Goal: Task Accomplishment & Management: Complete application form

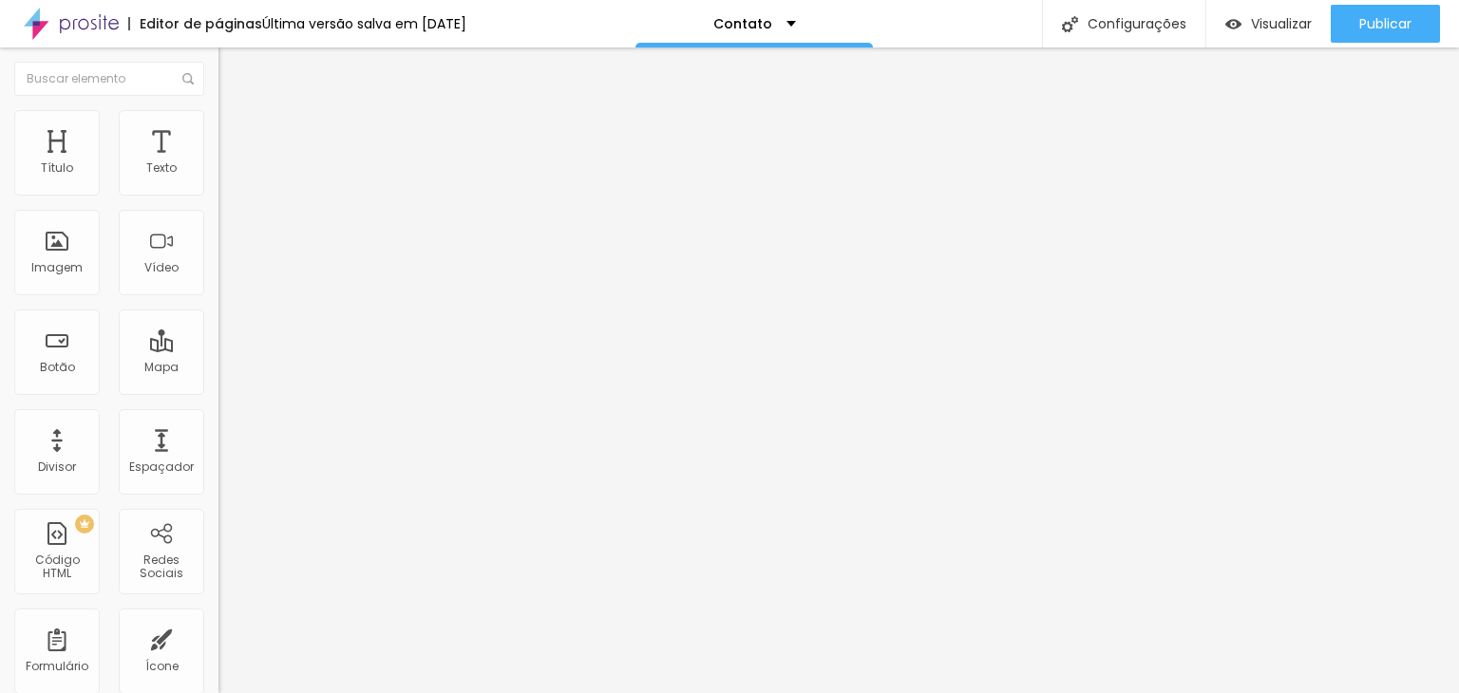
click at [231, 185] on div "Contato" at bounding box center [328, 176] width 194 height 17
click at [236, 131] on span "Estilo" at bounding box center [250, 123] width 29 height 16
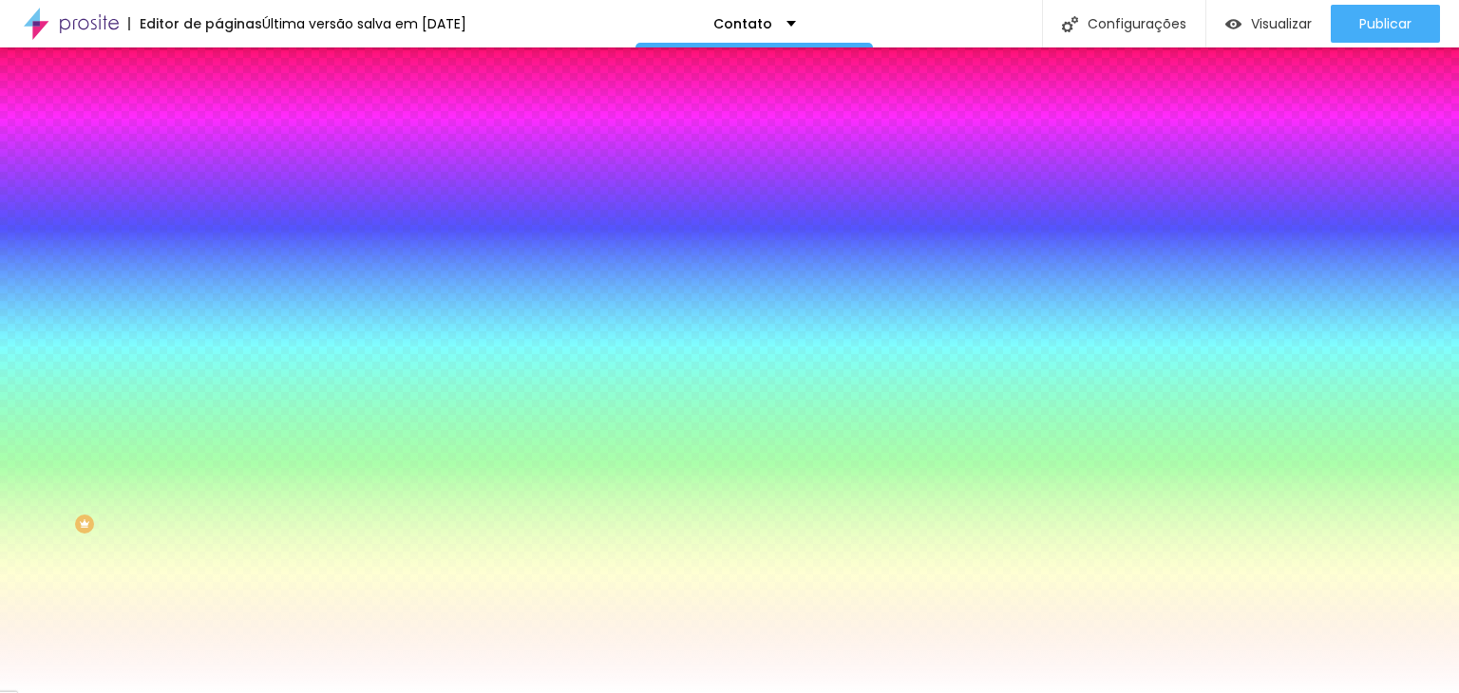
click at [236, 136] on span "Avançado" at bounding box center [267, 142] width 63 height 16
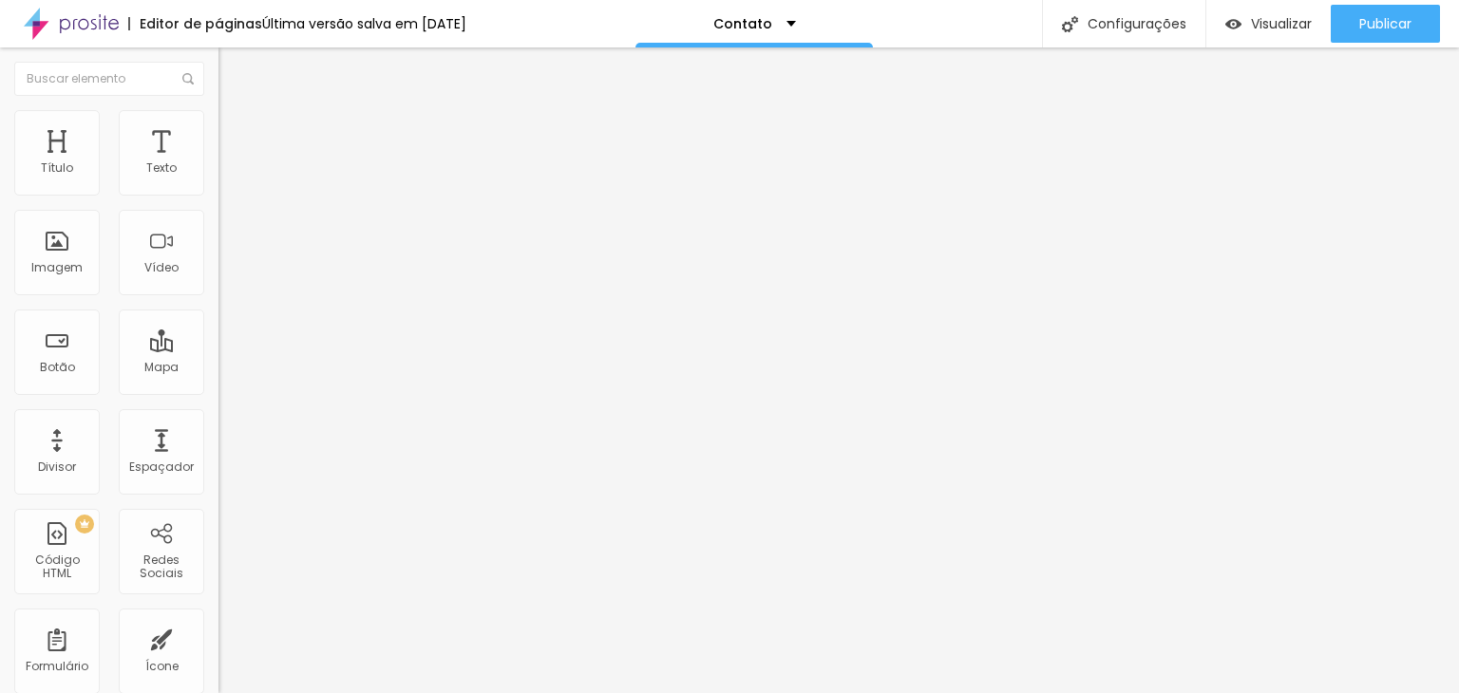
click at [218, 110] on li "Conteúdo" at bounding box center [327, 100] width 218 height 19
click at [218, 192] on img at bounding box center [223, 197] width 11 height 11
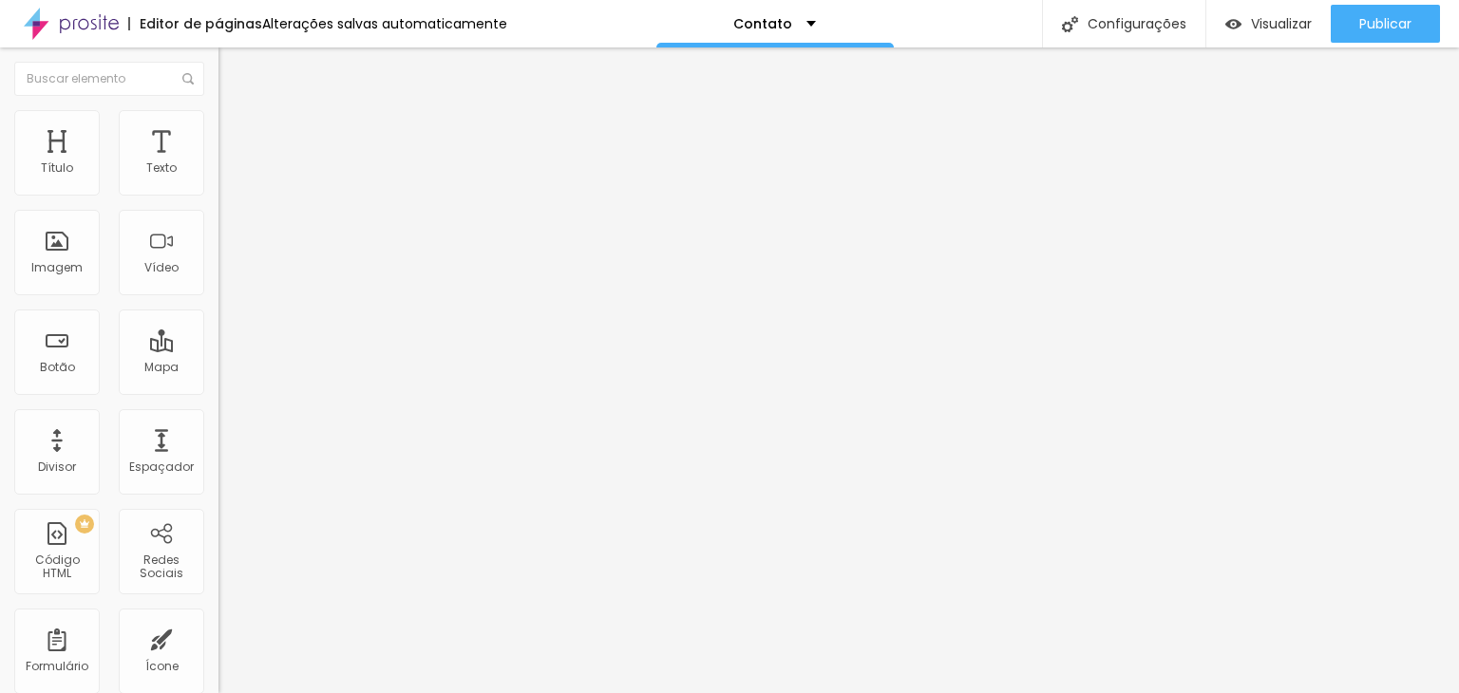
drag, startPoint x: 567, startPoint y: 495, endPoint x: 415, endPoint y: 495, distance: 152.0
type input "Telefone"
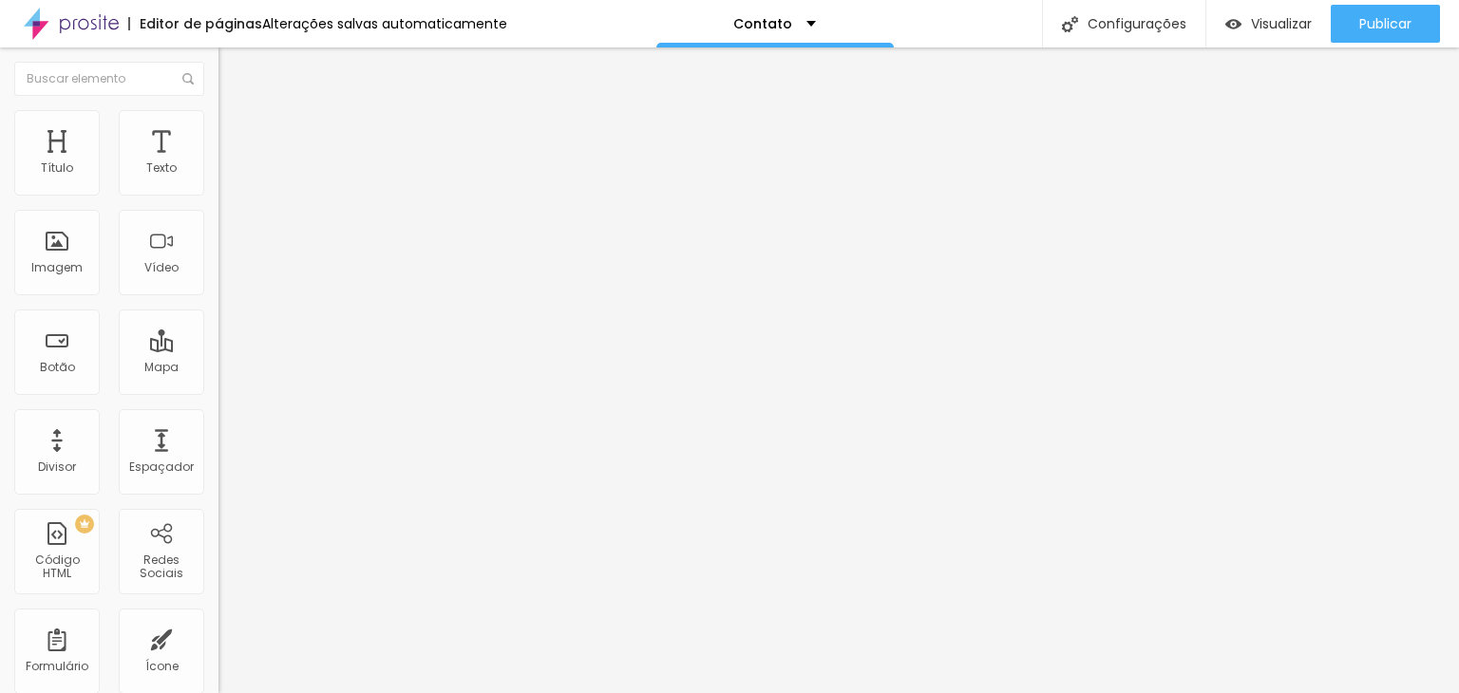
drag, startPoint x: 691, startPoint y: 431, endPoint x: 685, endPoint y: 330, distance: 100.9
drag, startPoint x: 410, startPoint y: 441, endPoint x: 410, endPoint y: 352, distance: 88.3
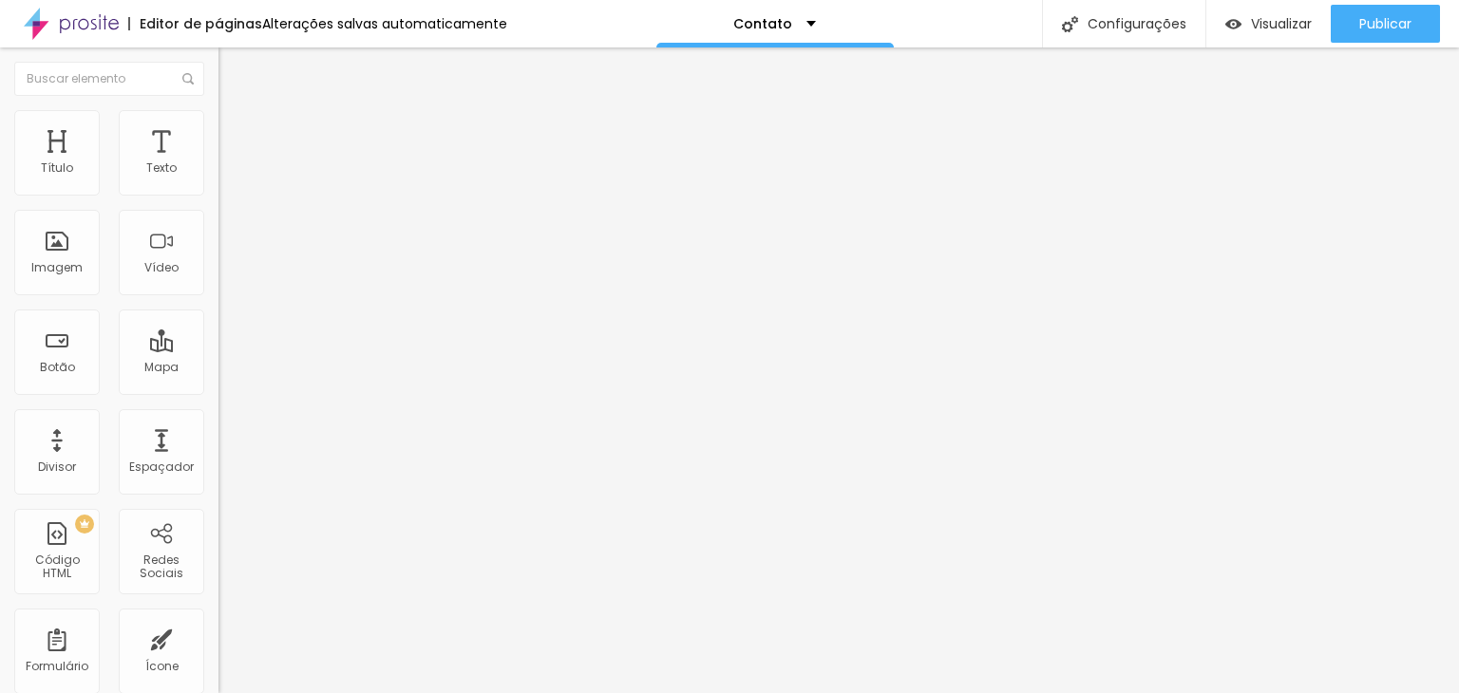
type input "DDD + Telefone"
click at [218, 191] on span at bounding box center [223, 199] width 11 height 16
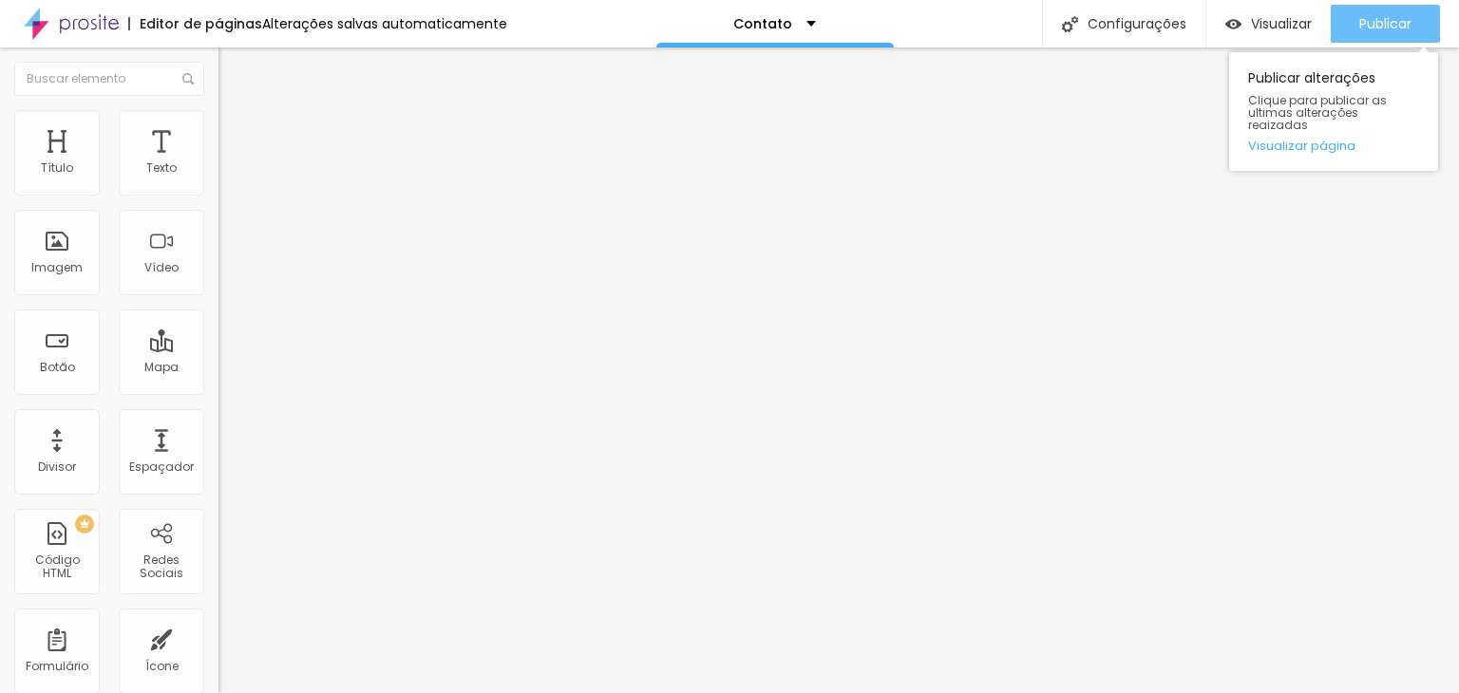
click at [1393, 16] on span "Publicar" at bounding box center [1385, 23] width 52 height 15
click at [1388, 24] on span "Publicar" at bounding box center [1385, 23] width 52 height 15
